Goal: Task Accomplishment & Management: Manage account settings

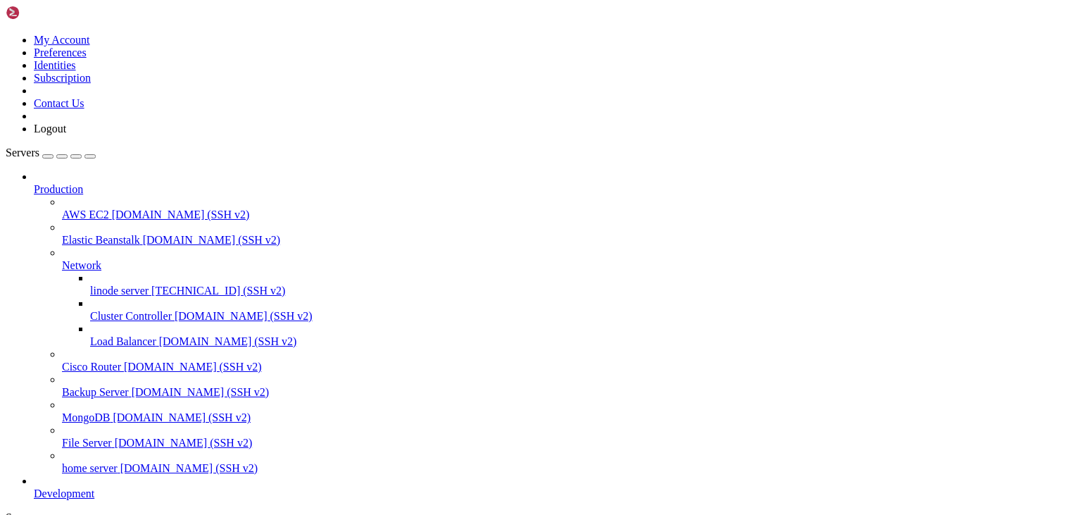
scroll to position [52, 0]
click at [120, 462] on span "[DOMAIN_NAME] (SSH v2)" at bounding box center [189, 468] width 138 height 12
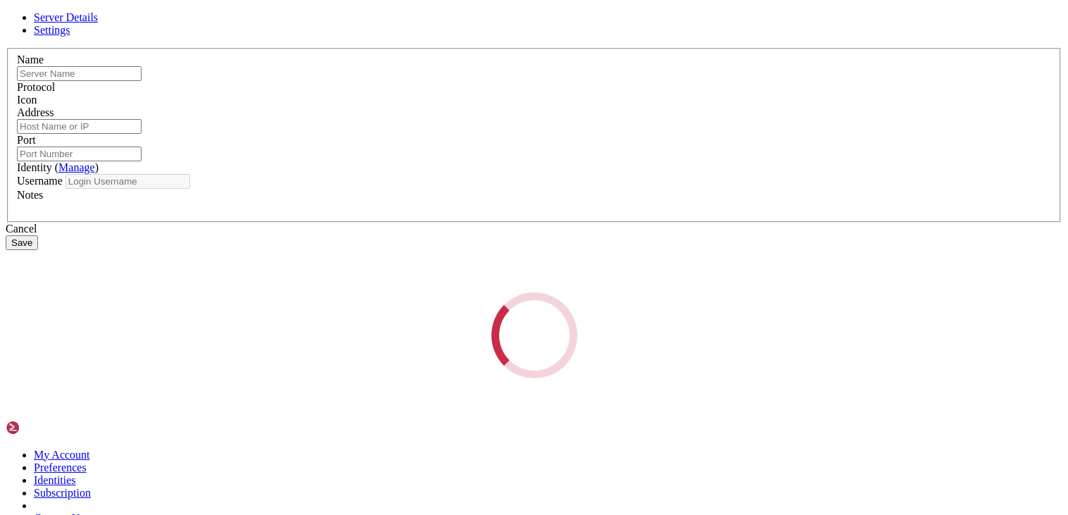
type input "home server"
type input "[DOMAIN_NAME]"
type input "22"
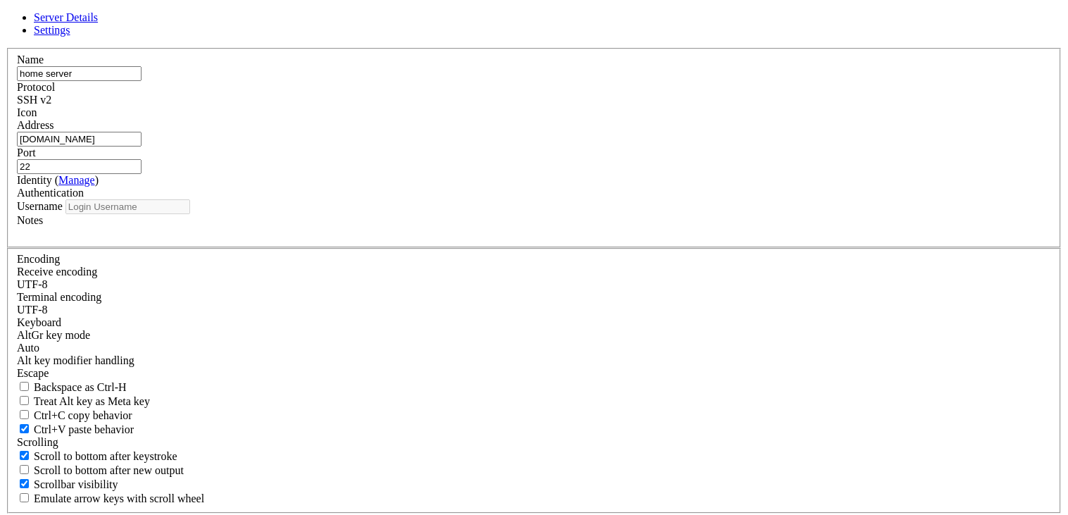
type input "administrator"
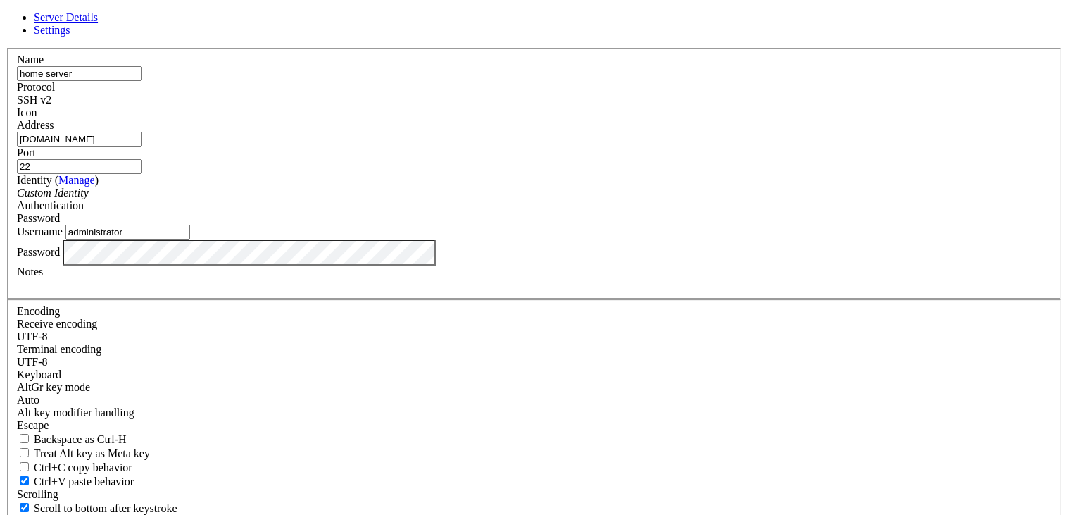
click at [142, 146] on input "[DOMAIN_NAME]" at bounding box center [79, 139] width 125 height 15
type input "[TECHNICAL_ID]"
click at [142, 174] on input "22" at bounding box center [79, 166] width 125 height 15
type input "2"
type input "5022"
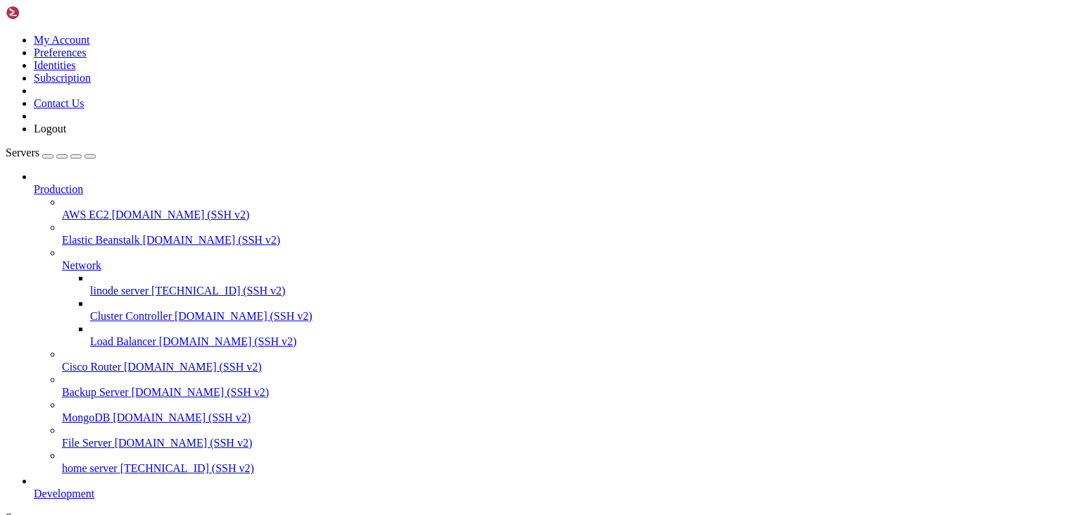
click at [75, 462] on span "home server" at bounding box center [90, 468] width 56 height 12
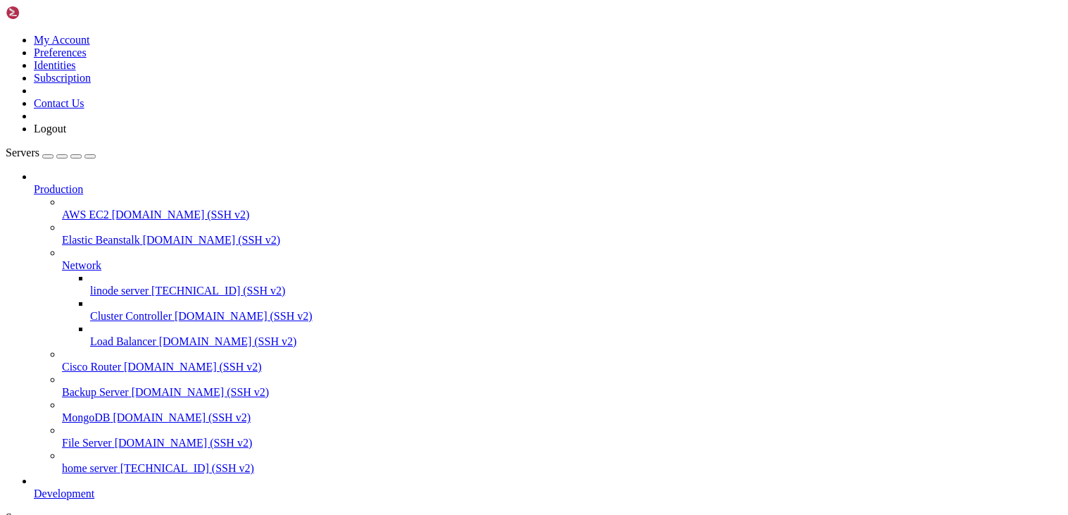
click at [96, 285] on span "linode server" at bounding box center [119, 291] width 58 height 12
